Goal: Check status: Check status

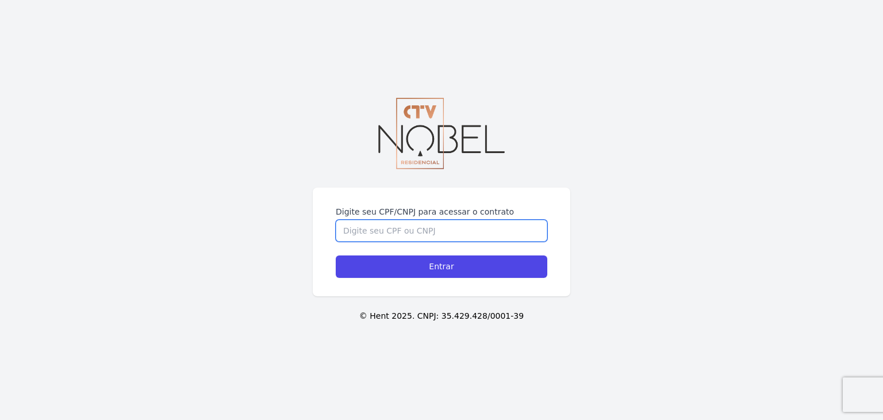
click at [401, 227] on input "Digite seu CPF/CNPJ para acessar o contrato" at bounding box center [442, 231] width 212 height 22
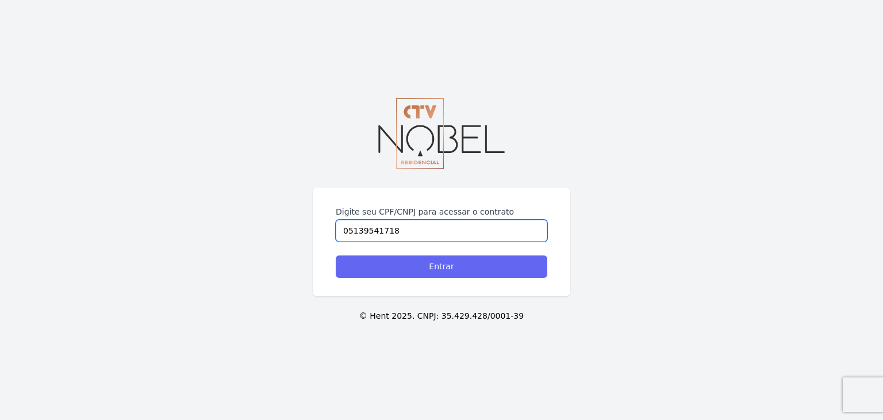
type input "05139541718"
click at [462, 274] on input "Entrar" at bounding box center [442, 266] width 212 height 22
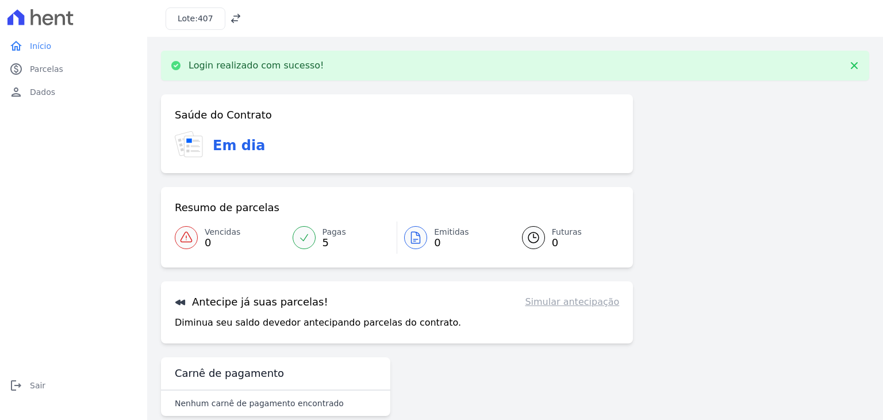
click at [231, 18] on icon at bounding box center [235, 18] width 11 height 11
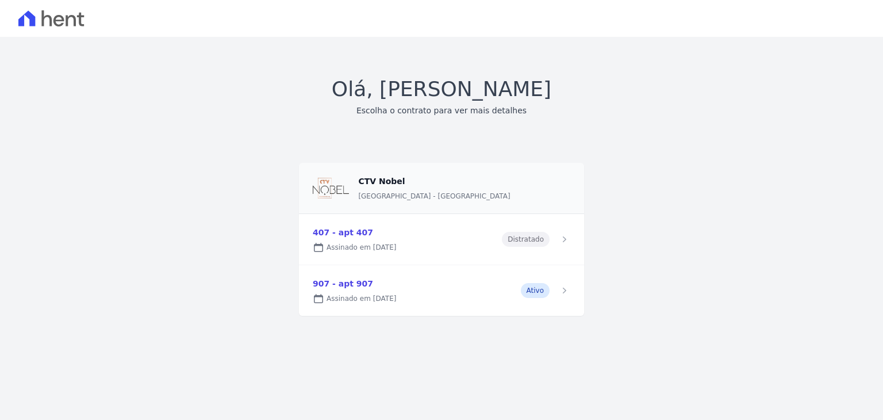
click at [536, 290] on link at bounding box center [441, 290] width 285 height 51
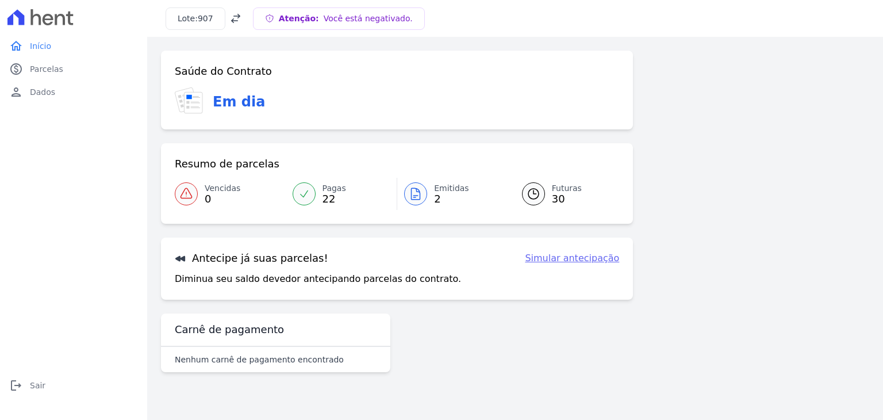
click at [438, 196] on span "2" at bounding box center [451, 198] width 35 height 9
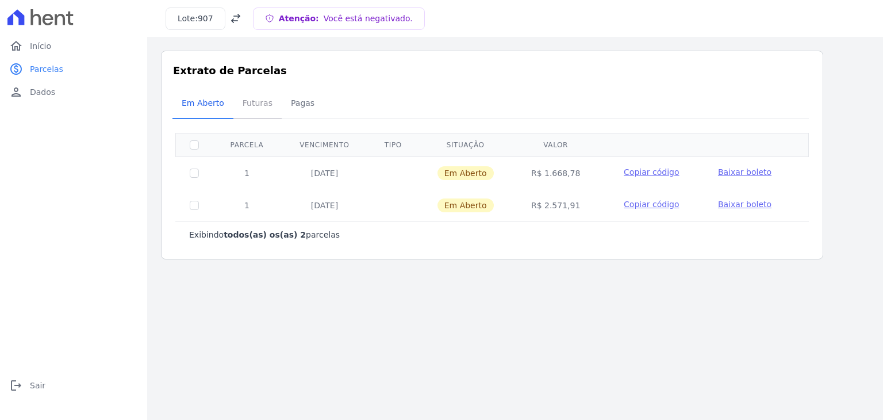
click at [246, 104] on span "Futuras" at bounding box center [258, 102] width 44 height 23
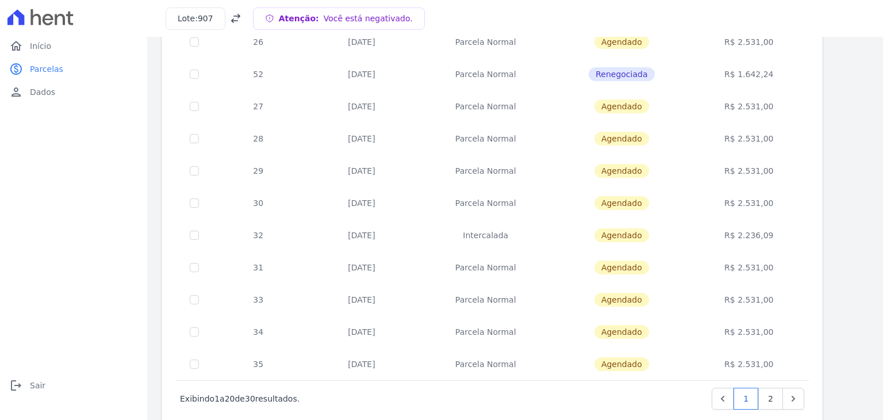
scroll to position [446, 0]
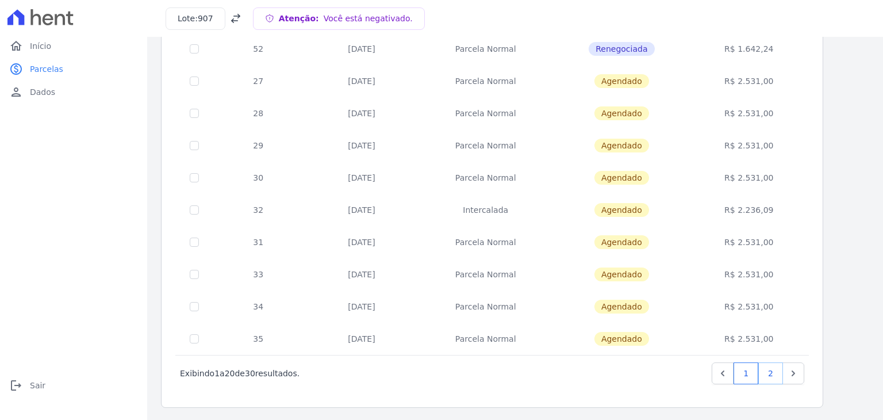
click at [775, 378] on link "2" at bounding box center [770, 373] width 25 height 22
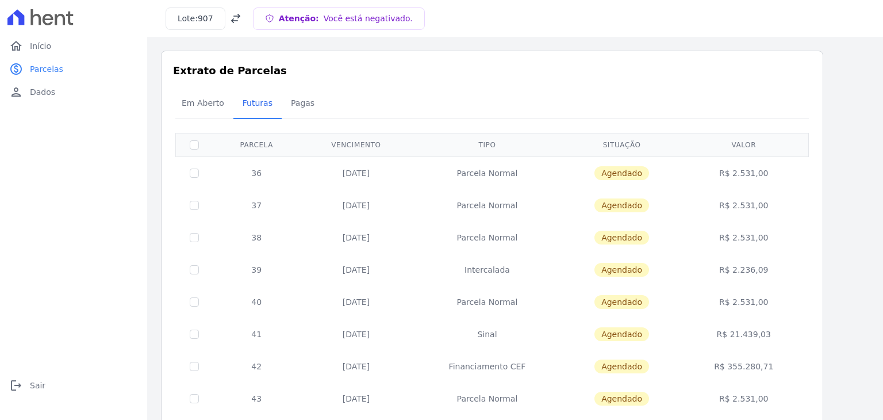
click at [324, 20] on span "Você está negativado." at bounding box center [368, 18] width 89 height 9
click at [299, 105] on span "Pagas" at bounding box center [302, 102] width 37 height 23
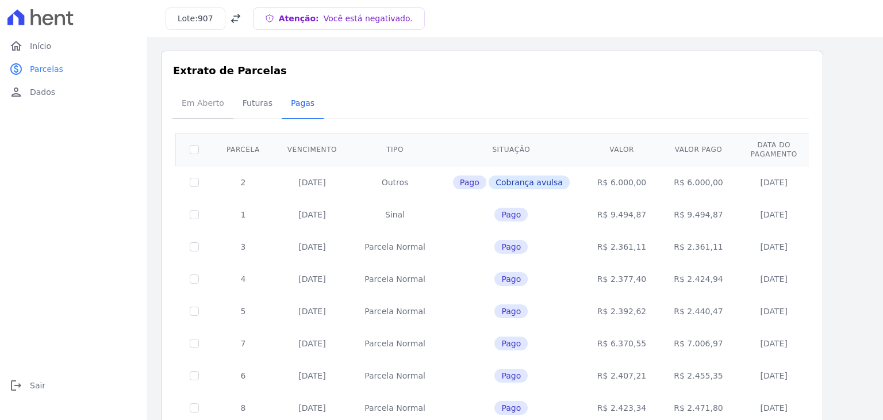
click at [208, 103] on span "Em Aberto" at bounding box center [203, 102] width 56 height 23
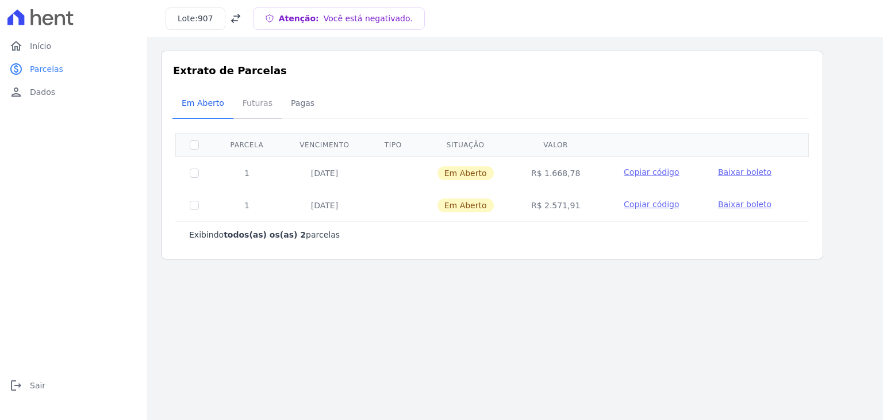
click at [260, 105] on span "Futuras" at bounding box center [258, 102] width 44 height 23
